Goal: Transaction & Acquisition: Purchase product/service

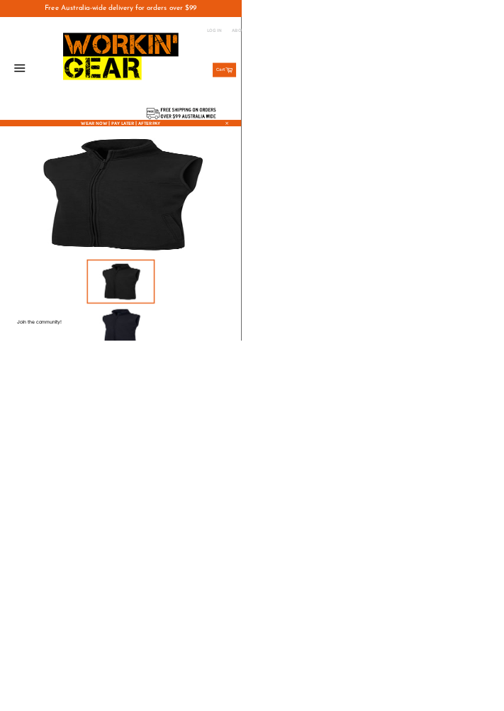
click at [294, 417] on img at bounding box center [252, 405] width 482 height 241
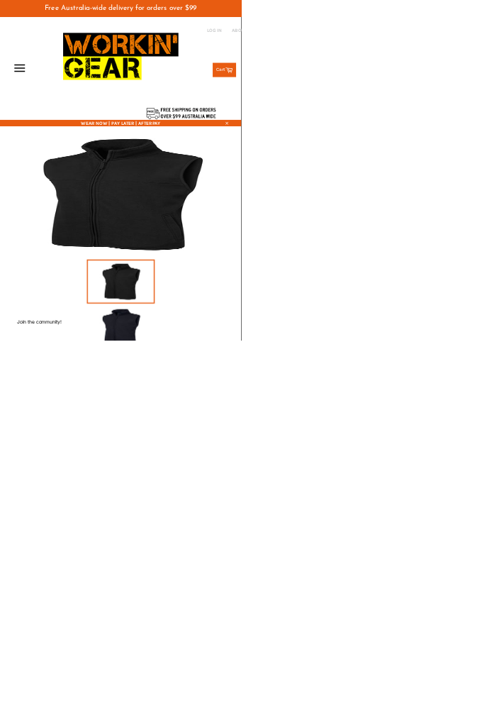
select select "***"
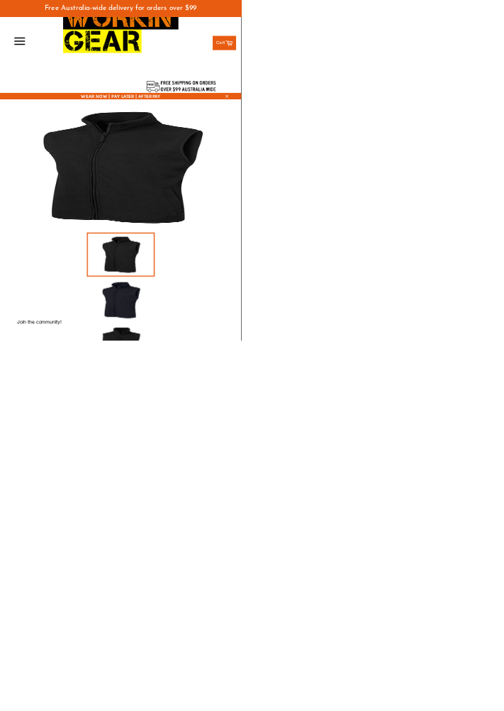
scroll to position [28, 0]
